Goal: Task Accomplishment & Management: Manage account settings

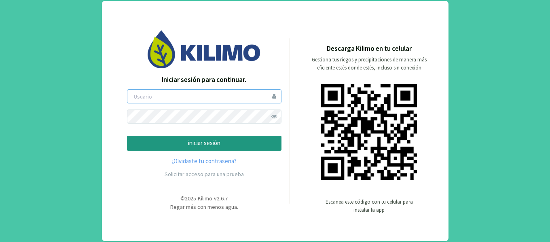
type input "Jschwindt"
click at [275, 117] on span at bounding box center [275, 117] width 14 height 14
click at [232, 146] on p "iniciar sesión" at bounding box center [204, 143] width 141 height 9
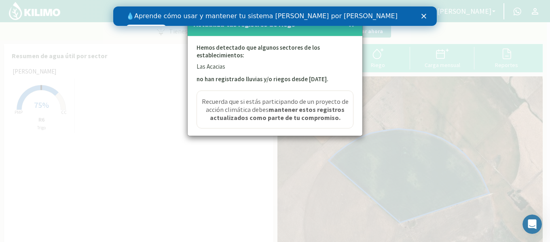
click at [423, 17] on polygon "Cerrar" at bounding box center [424, 16] width 5 height 5
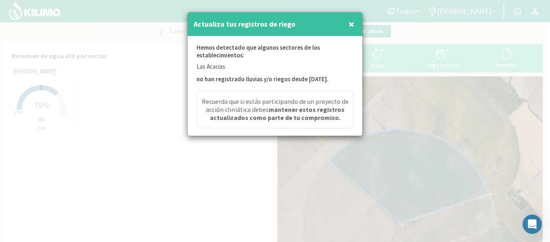
click at [349, 23] on span "×" at bounding box center [352, 23] width 6 height 13
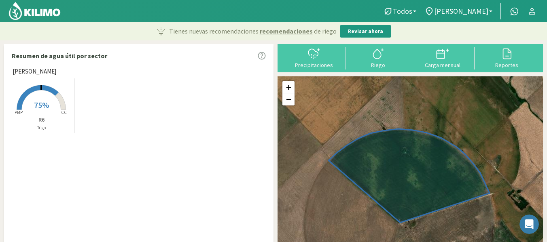
click at [47, 100] on span "75%" at bounding box center [41, 105] width 15 height 10
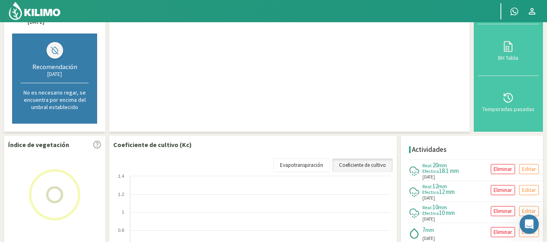
scroll to position [207, 0]
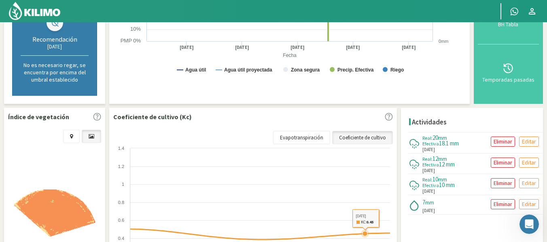
click at [363, 188] on rect at bounding box center [253, 226] width 281 height 162
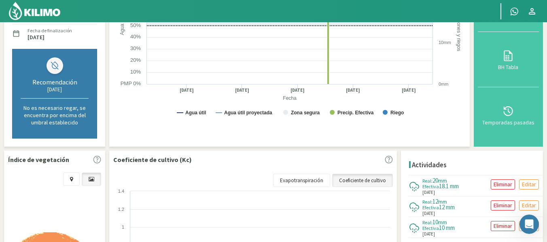
scroll to position [236, 0]
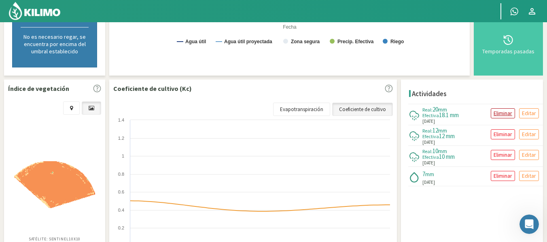
click at [505, 115] on p "Eliminar" at bounding box center [503, 113] width 19 height 9
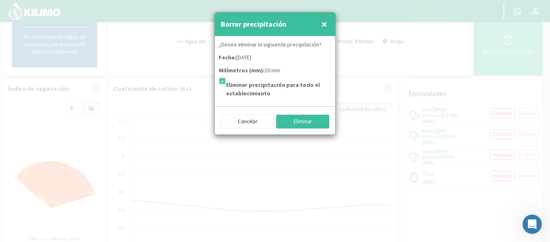
click at [304, 121] on button "Eliminar" at bounding box center [302, 122] width 53 height 14
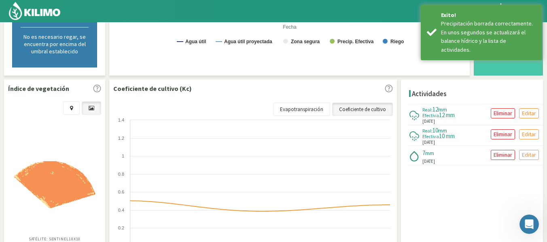
scroll to position [23, 0]
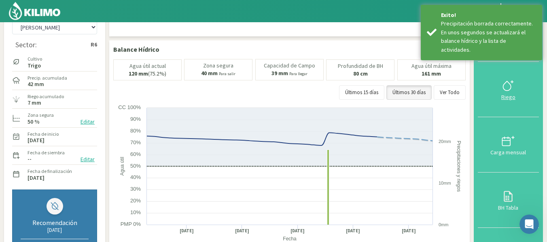
click at [510, 91] on icon at bounding box center [508, 85] width 13 height 13
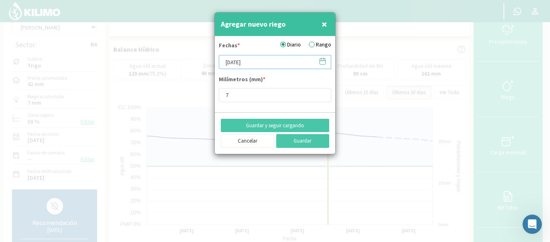
click at [232, 63] on input "[DATE]" at bounding box center [275, 62] width 113 height 14
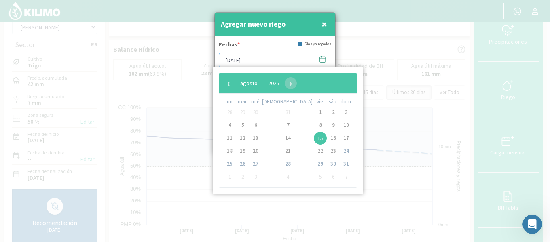
click at [264, 61] on input "[DATE]" at bounding box center [275, 60] width 113 height 14
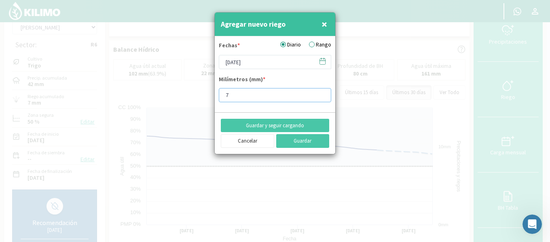
type input "[DATE]"
click at [250, 95] on input "7" at bounding box center [275, 95] width 113 height 14
type input "20"
click at [295, 141] on button "Guardar" at bounding box center [302, 141] width 53 height 14
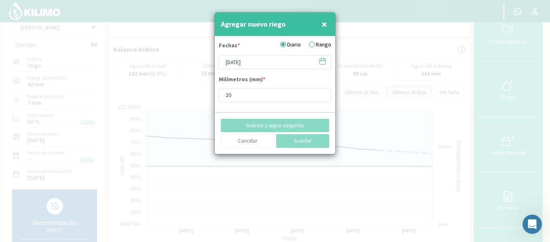
type input "[DATE]"
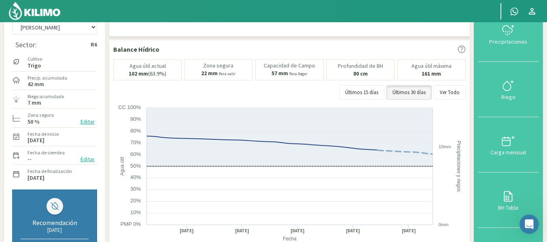
drag, startPoint x: 545, startPoint y: 53, endPoint x: 550, endPoint y: 158, distance: 105.4
click at [547, 158] on html "Principal Contactar ejecutivo Perfil Perfil Salir Datos del sector [GEOGRAPHIC_…" at bounding box center [273, 98] width 547 height 242
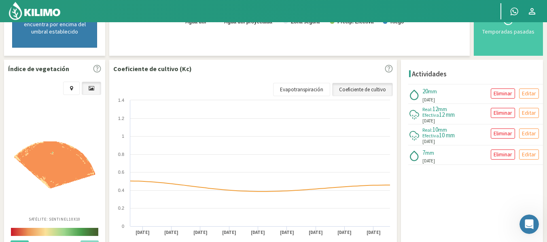
scroll to position [256, 0]
